Goal: Navigation & Orientation: Find specific page/section

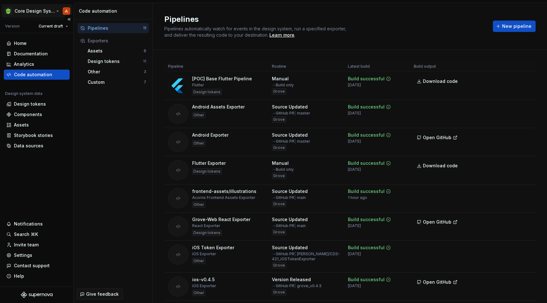
scroll to position [174, 0]
click at [57, 10] on html "Core Design System JL Version Current draft Home Documentation Analytics Code a…" at bounding box center [273, 151] width 547 height 303
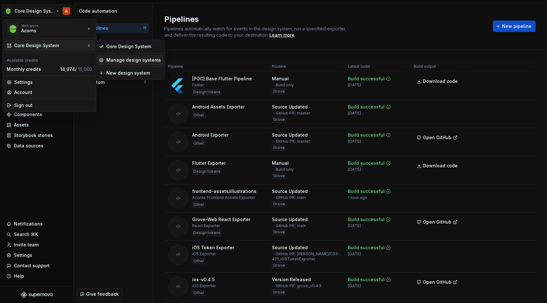
click at [131, 62] on div "Manage design systems" at bounding box center [133, 60] width 54 height 6
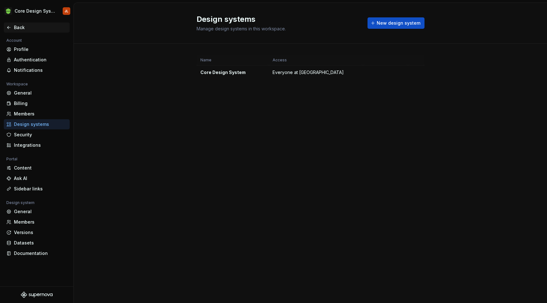
click at [8, 28] on icon at bounding box center [8, 27] width 5 height 5
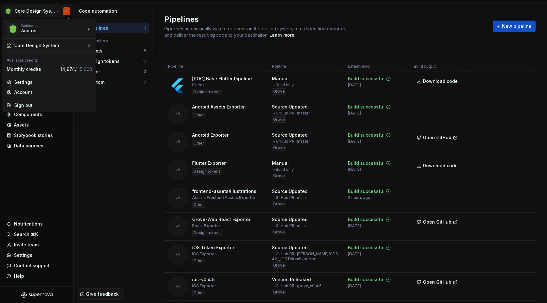
click at [57, 11] on html "Core Design System JL Version Current draft Home Documentation Analytics Code a…" at bounding box center [273, 151] width 547 height 303
click at [136, 162] on html "Core Design System JL Version Current draft Home Documentation Analytics Code a…" at bounding box center [273, 151] width 547 height 303
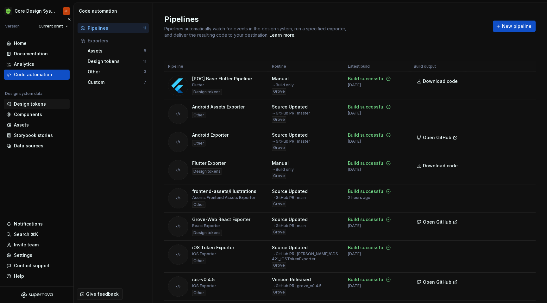
click at [25, 104] on div "Design tokens" at bounding box center [30, 104] width 32 height 6
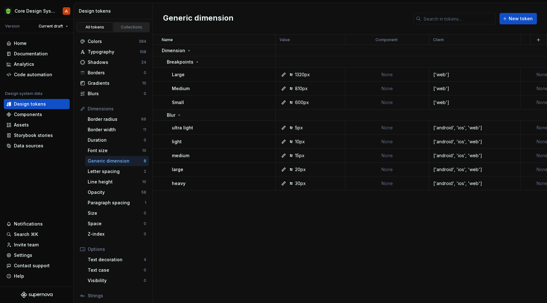
click at [136, 27] on div "Collections" at bounding box center [132, 27] width 32 height 5
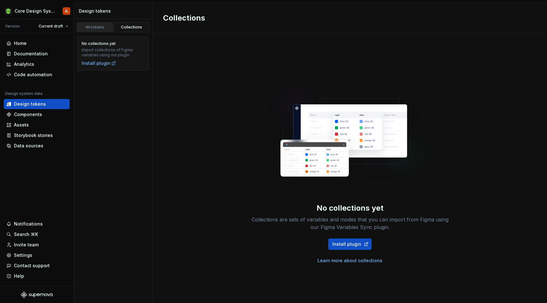
click at [101, 27] on div "All tokens" at bounding box center [95, 27] width 32 height 5
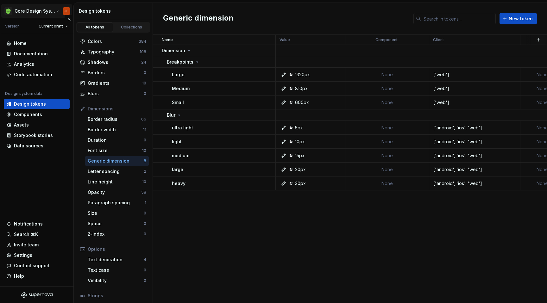
click at [55, 13] on html "Core Design System JL Version Current draft Home Documentation Analytics Code a…" at bounding box center [273, 151] width 547 height 303
